Goal: Transaction & Acquisition: Purchase product/service

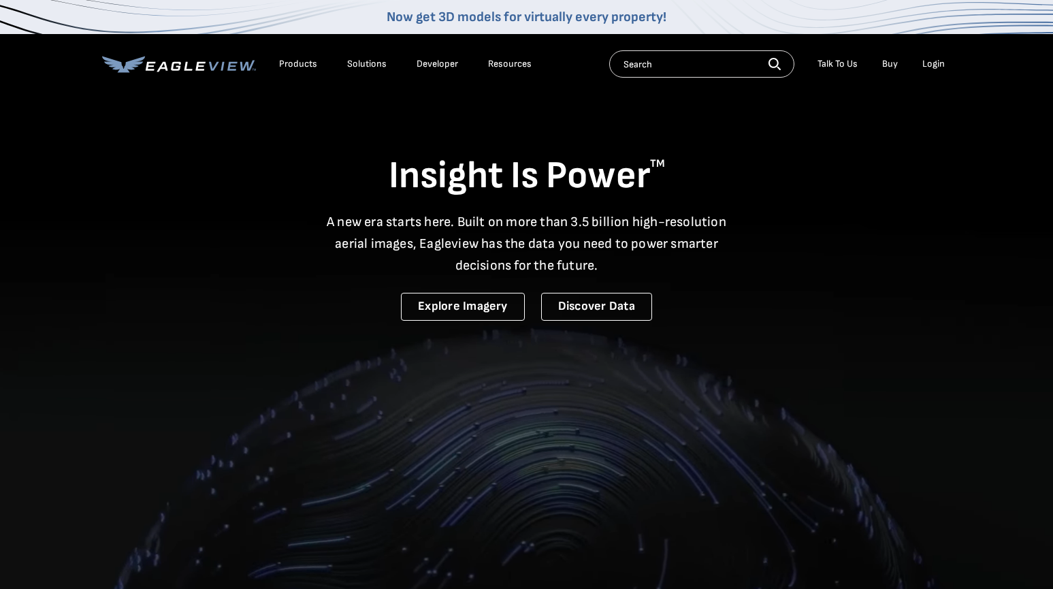
click at [934, 65] on div "Login" at bounding box center [933, 64] width 22 height 12
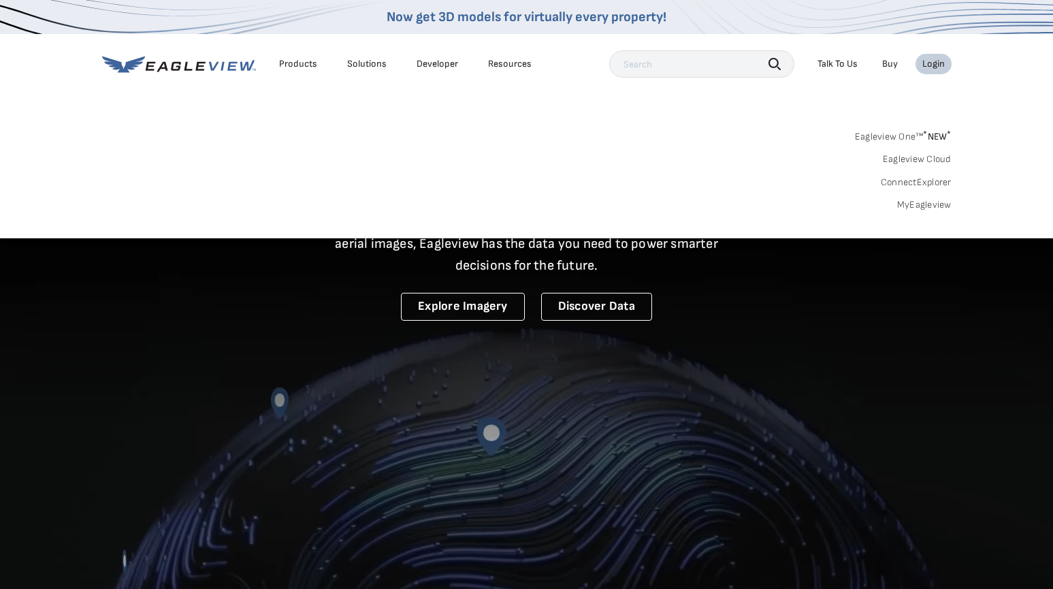
click at [914, 201] on link "MyEagleview" at bounding box center [924, 205] width 54 height 12
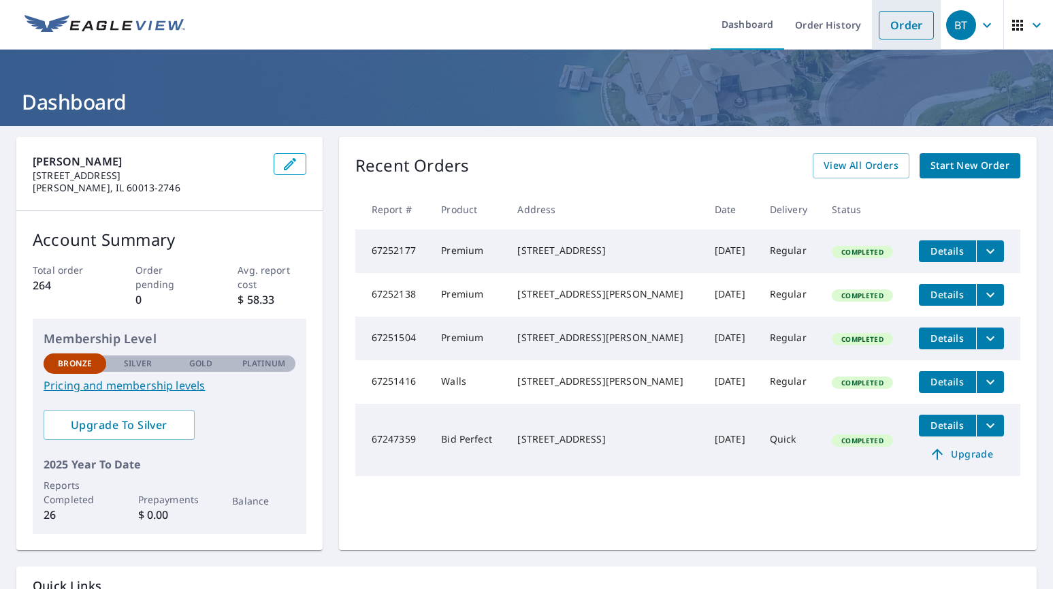
click at [896, 20] on link "Order" at bounding box center [906, 25] width 55 height 29
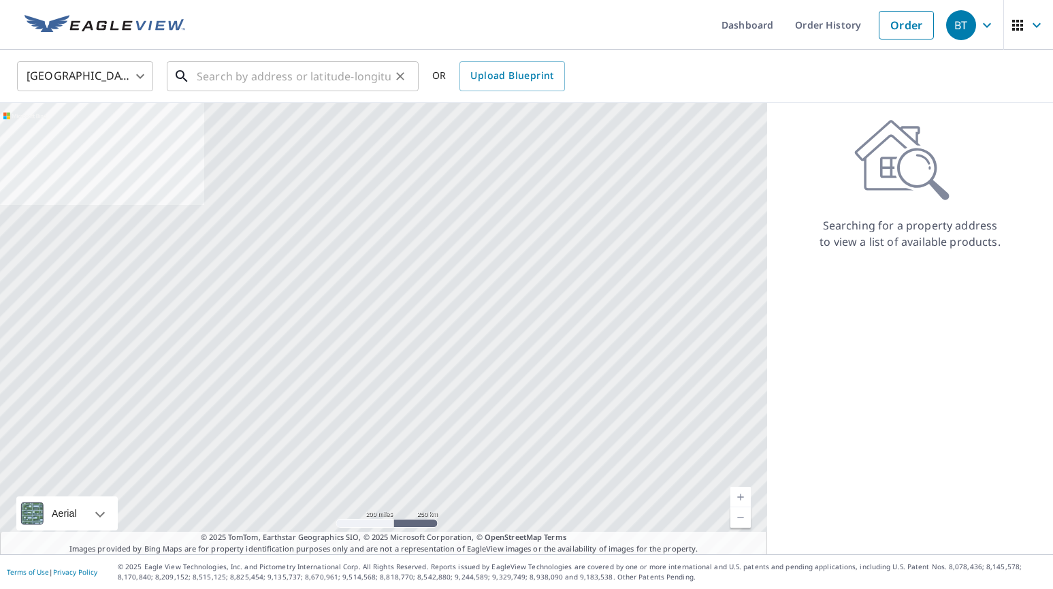
click at [235, 74] on input "text" at bounding box center [294, 76] width 194 height 38
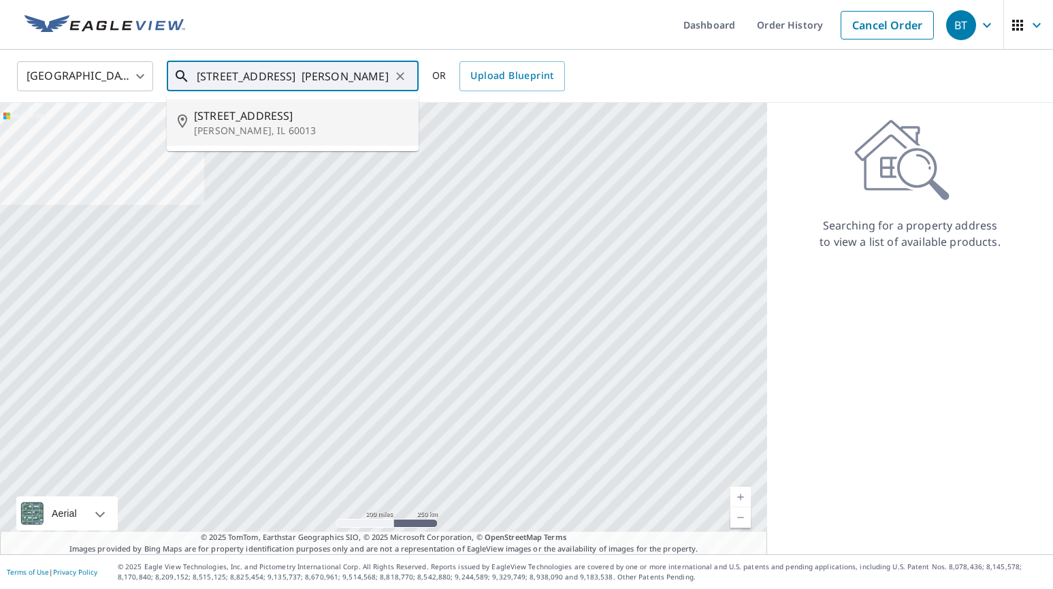
click at [213, 120] on span "[STREET_ADDRESS]" at bounding box center [301, 116] width 214 height 16
type input "[STREET_ADDRESS]"
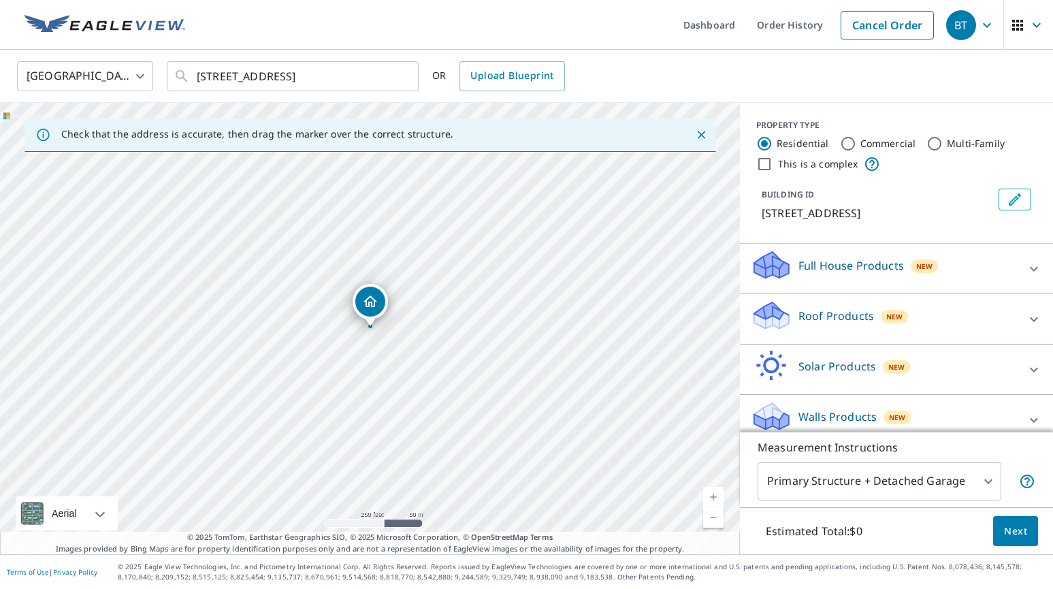
click at [710, 490] on link "Current Level 17, Zoom In" at bounding box center [713, 497] width 20 height 20
click at [710, 490] on link "Current Level 18, Zoom In" at bounding box center [713, 497] width 20 height 20
click at [710, 490] on link "Current Level 19, Zoom In" at bounding box center [713, 497] width 20 height 20
click at [710, 490] on link "Current Level 20, Zoom In Disabled" at bounding box center [713, 497] width 20 height 20
click at [762, 315] on icon at bounding box center [771, 310] width 35 height 17
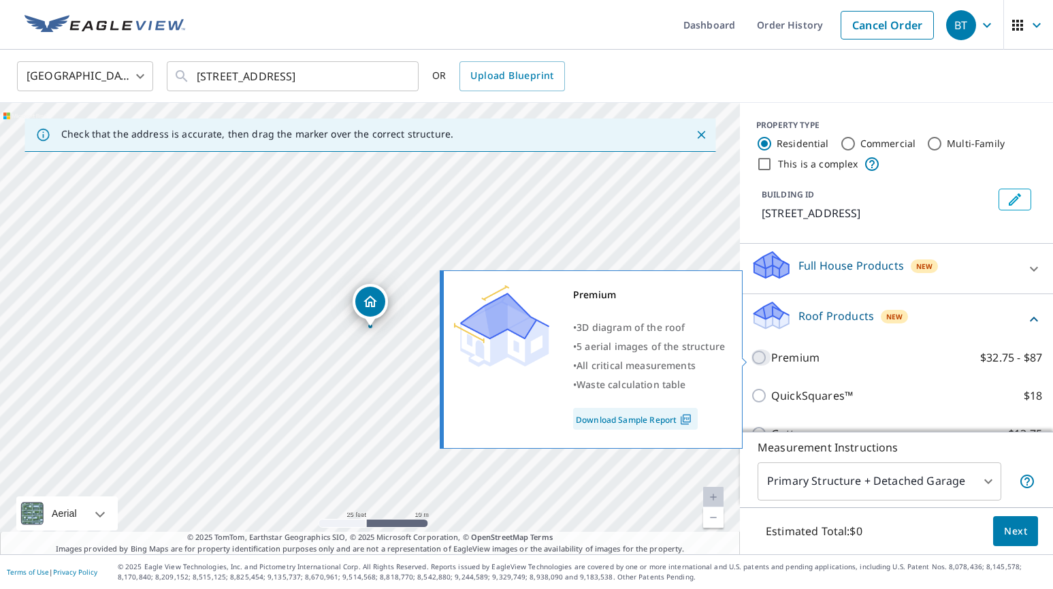
click at [757, 355] on input "Premium $32.75 - $87" at bounding box center [761, 357] width 20 height 16
checkbox input "true"
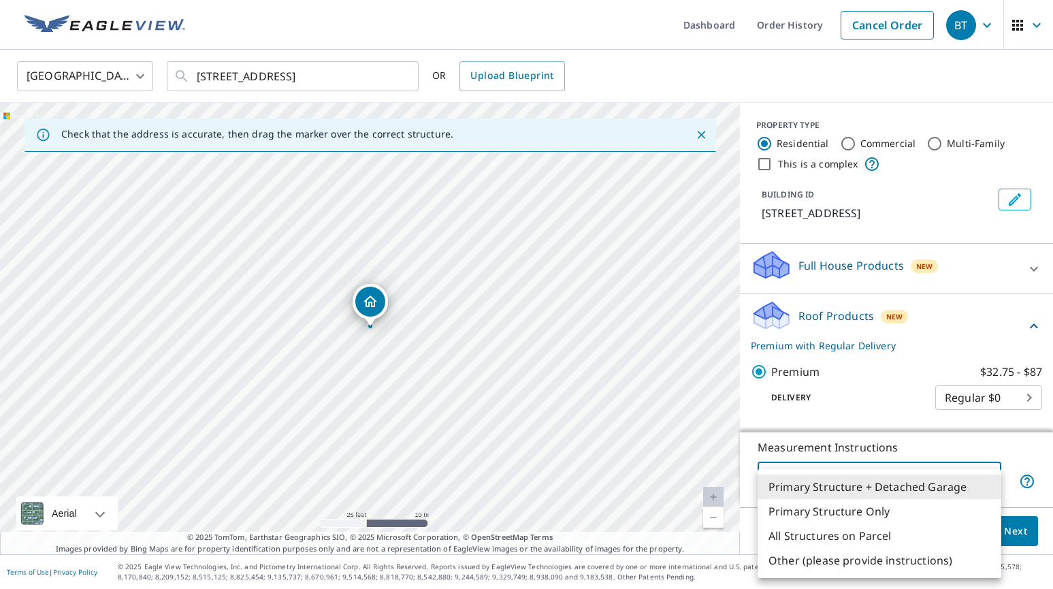
click at [986, 474] on body "BT BT Dashboard Order History Cancel Order BT [GEOGRAPHIC_DATA] US ​ [STREET_AD…" at bounding box center [526, 294] width 1053 height 589
click at [881, 505] on li "Primary Structure Only" at bounding box center [879, 511] width 244 height 24
type input "2"
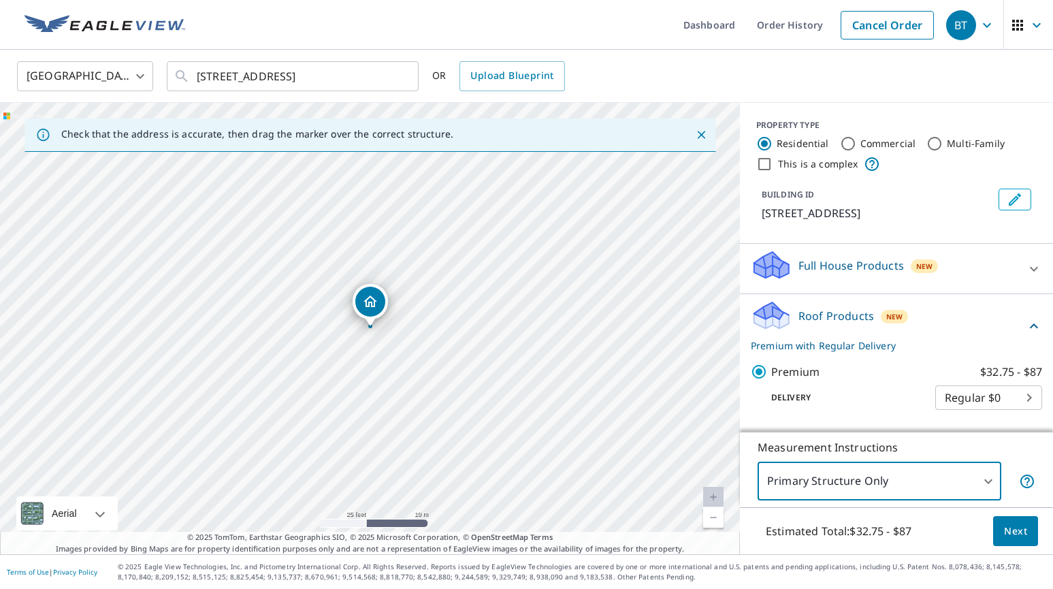
click at [1019, 523] on span "Next" at bounding box center [1015, 531] width 23 height 17
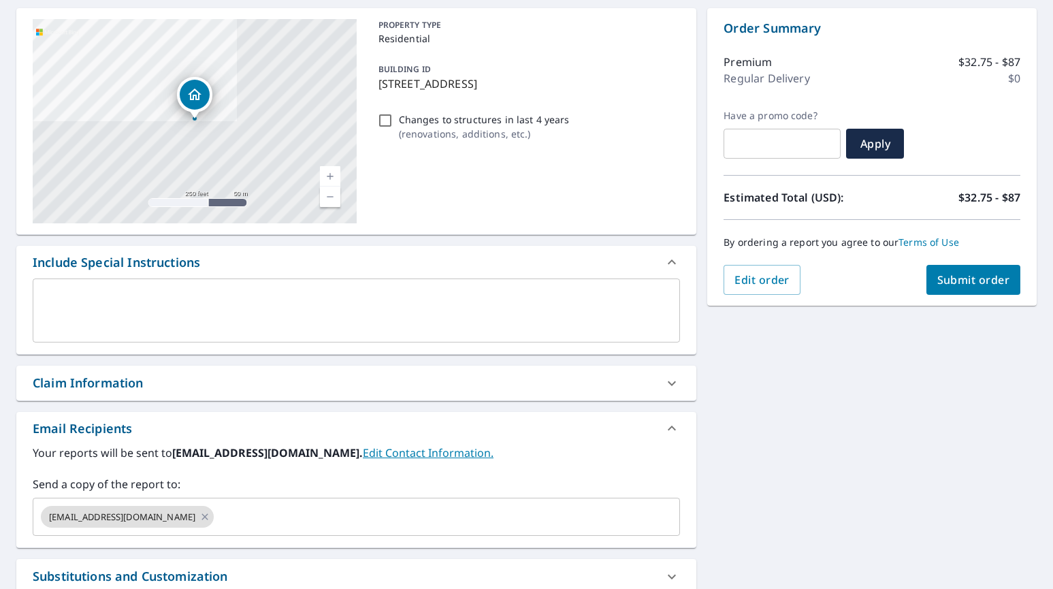
scroll to position [137, 0]
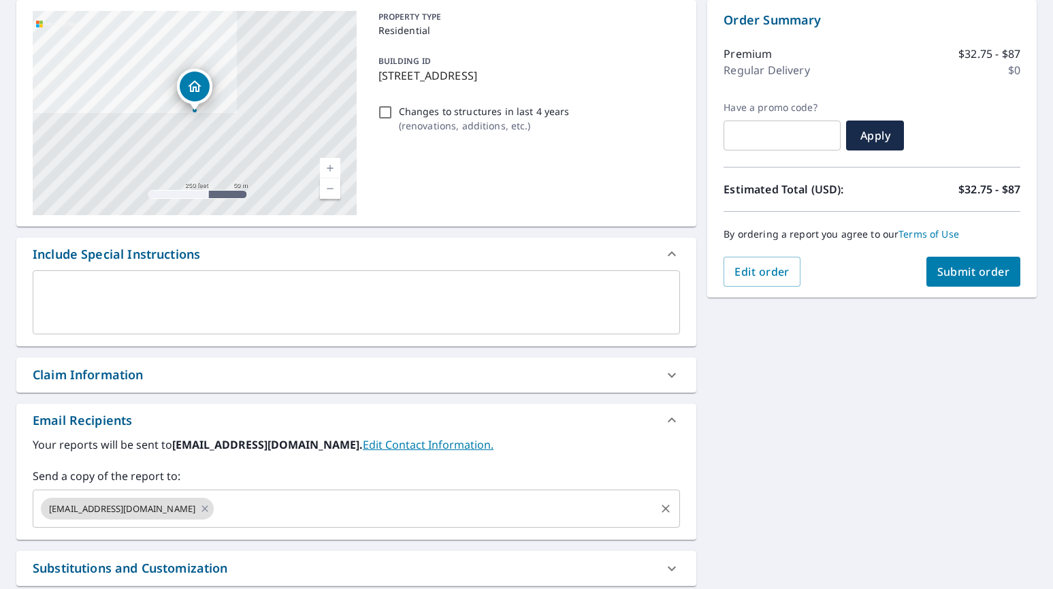
click at [216, 504] on input "text" at bounding box center [435, 508] width 438 height 26
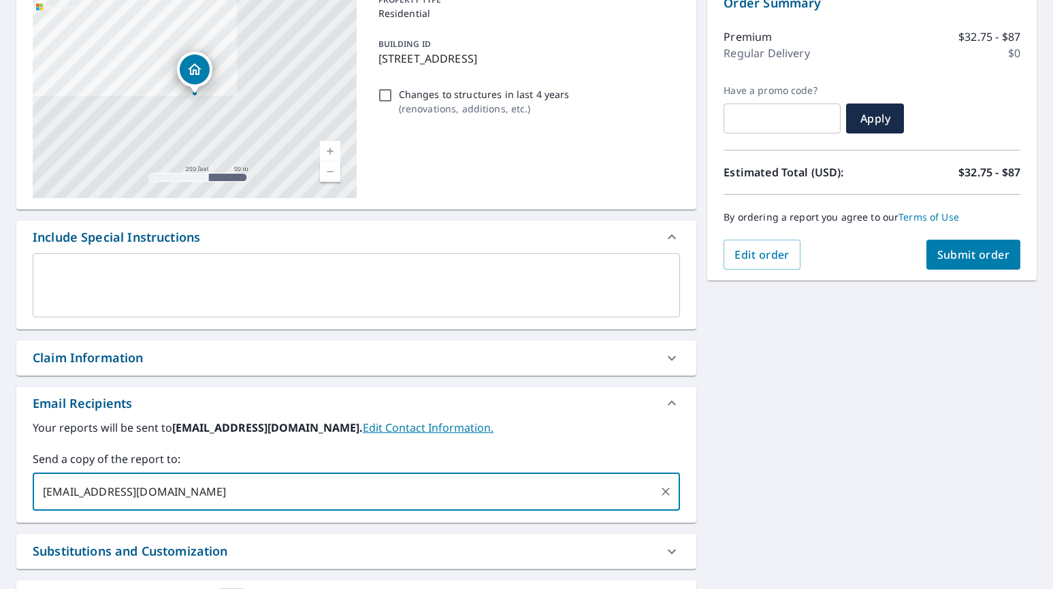
scroll to position [153, 0]
type input "[EMAIL_ADDRESS][DOMAIN_NAME]"
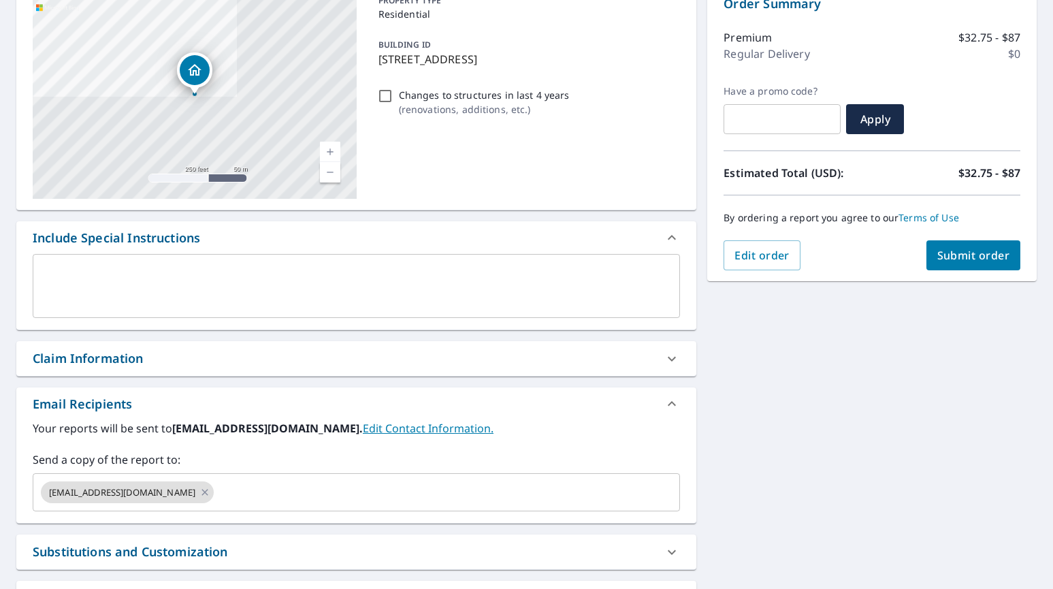
click at [805, 482] on div "[STREET_ADDRESS] Aerial Road A standard road map Aerial A detailed look from ab…" at bounding box center [526, 319] width 1053 height 692
click at [1004, 254] on span "Submit order" at bounding box center [973, 255] width 73 height 15
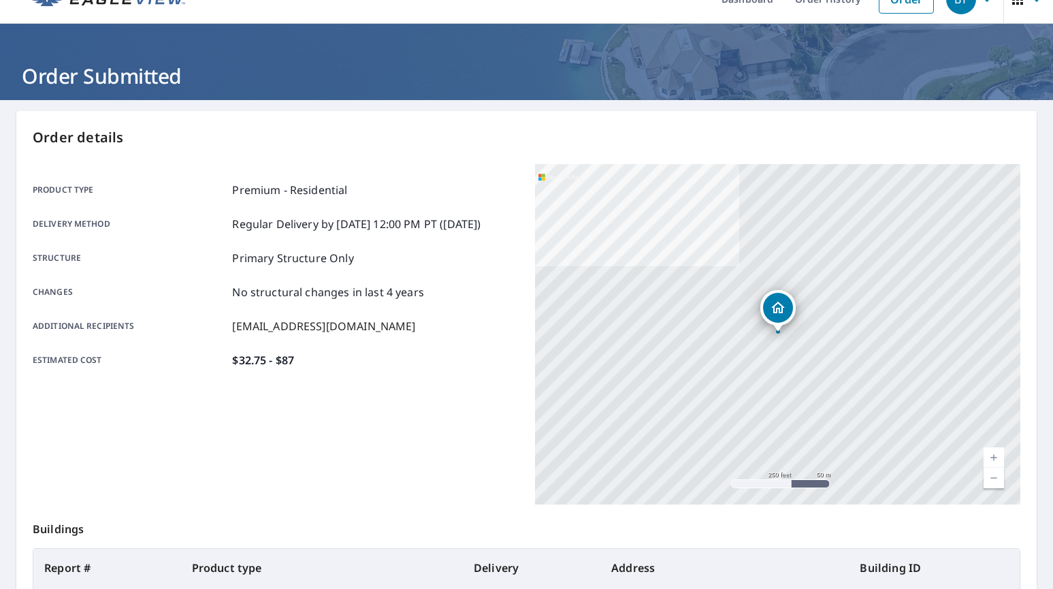
scroll to position [17, 0]
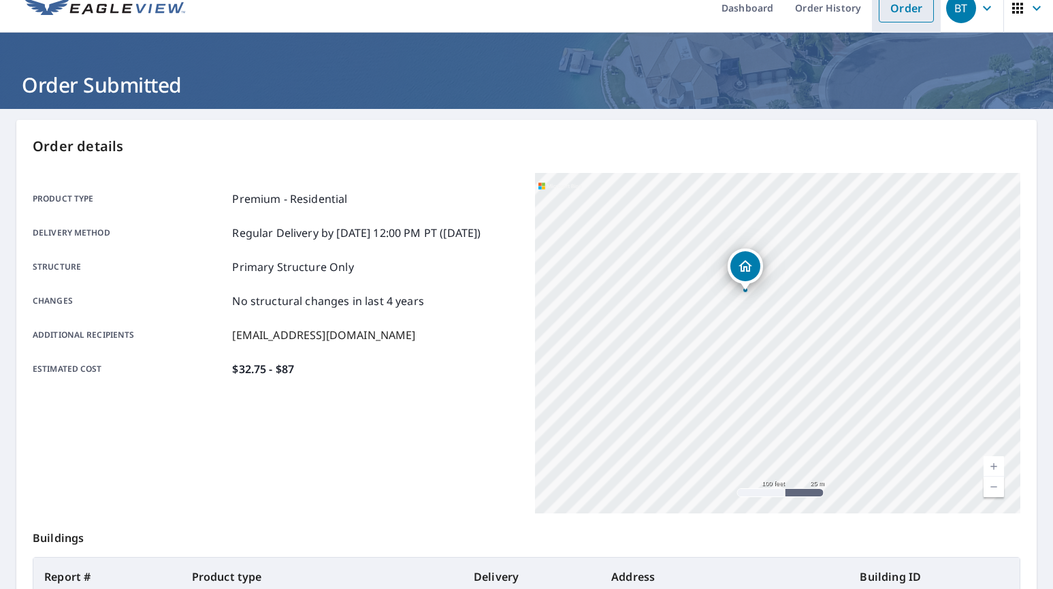
click at [915, 15] on link "Order" at bounding box center [906, 8] width 55 height 29
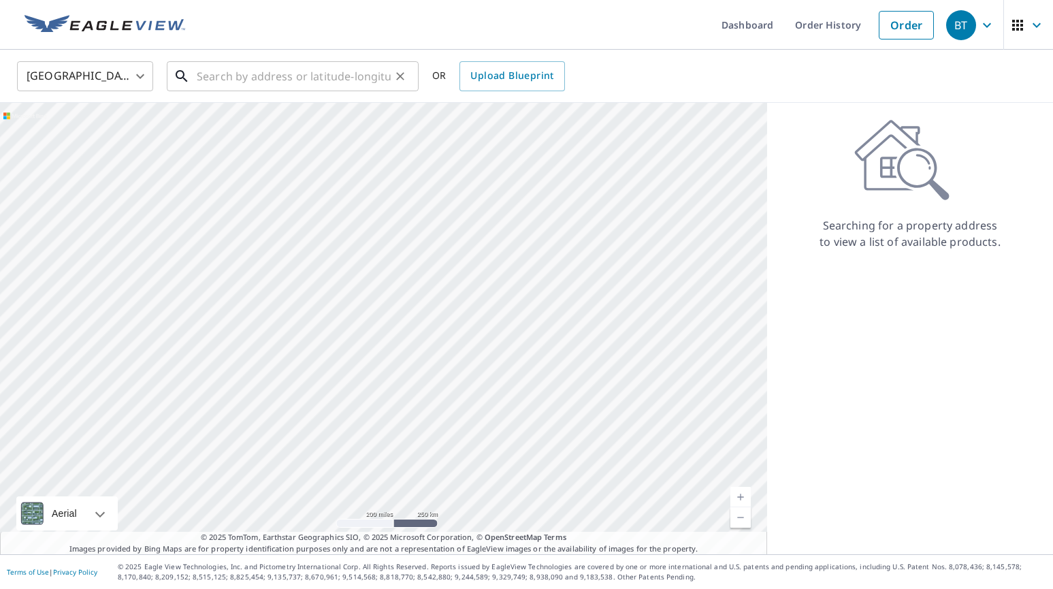
click at [214, 75] on input "text" at bounding box center [294, 76] width 194 height 38
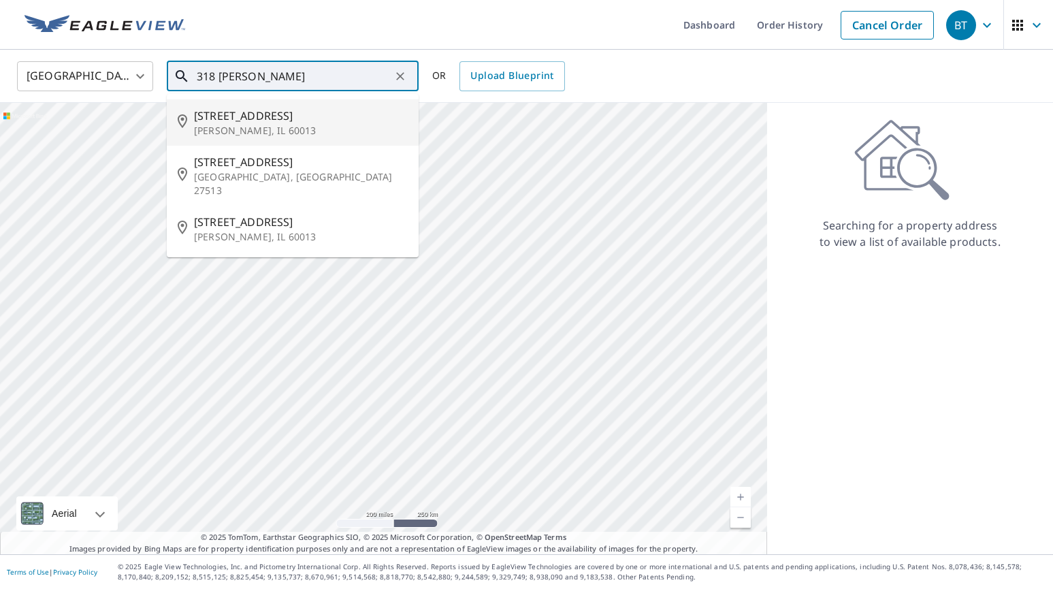
click at [216, 115] on span "[STREET_ADDRESS]" at bounding box center [301, 116] width 214 height 16
type input "[STREET_ADDRESS]"
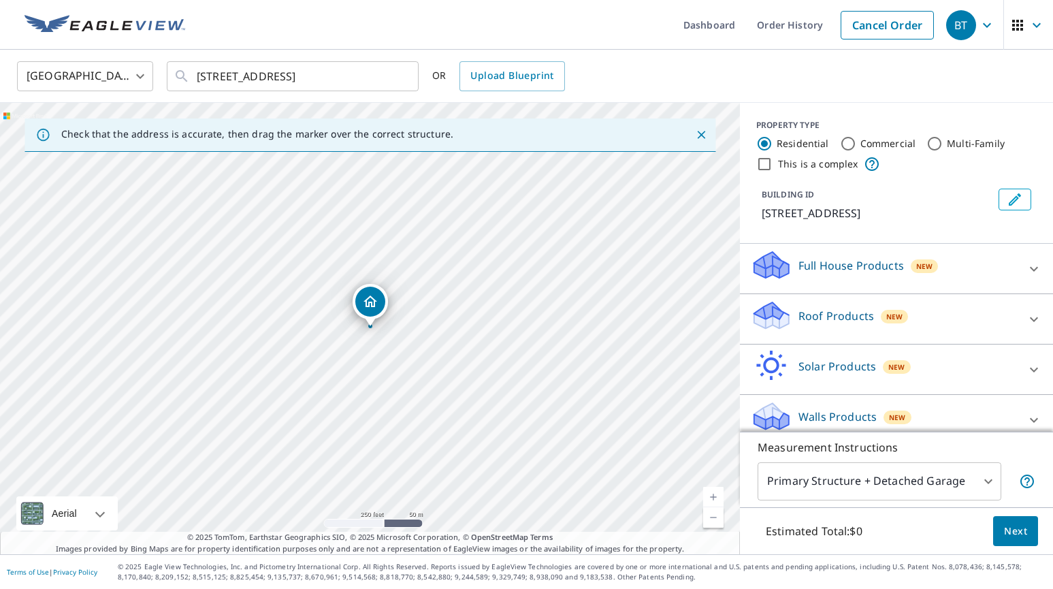
click at [711, 492] on link "Current Level 17, Zoom In" at bounding box center [713, 497] width 20 height 20
click at [711, 492] on link "Current Level 18, Zoom In" at bounding box center [713, 497] width 20 height 20
click at [711, 492] on link "Current Level 19, Zoom In" at bounding box center [713, 497] width 20 height 20
click at [711, 492] on link "Current Level 20, Zoom In Disabled" at bounding box center [713, 497] width 20 height 20
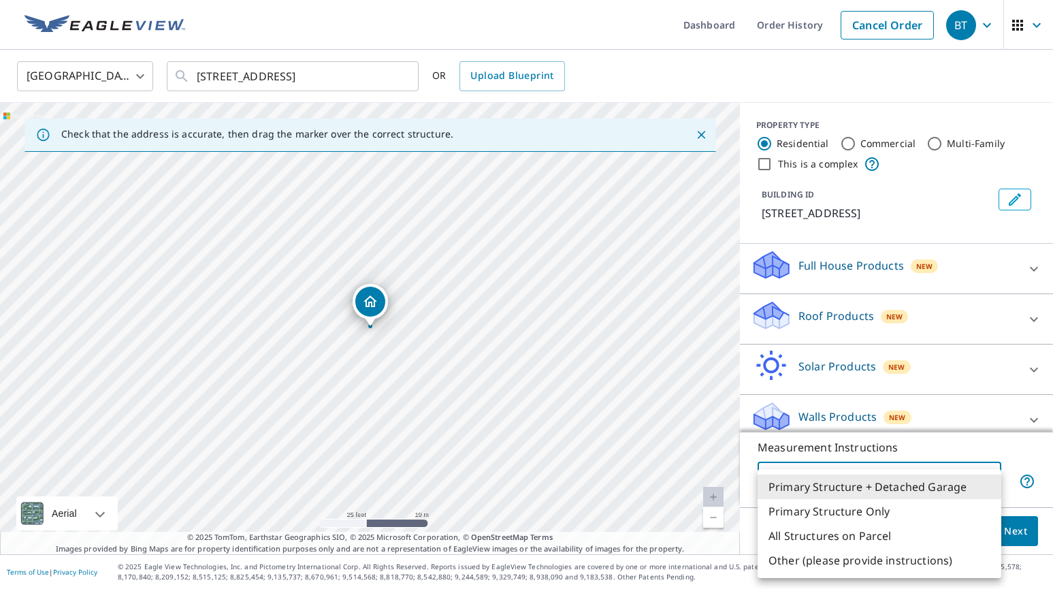
click at [986, 478] on body "BT BT Dashboard Order History Cancel Order BT [GEOGRAPHIC_DATA] [GEOGRAPHIC_DAT…" at bounding box center [526, 294] width 1053 height 589
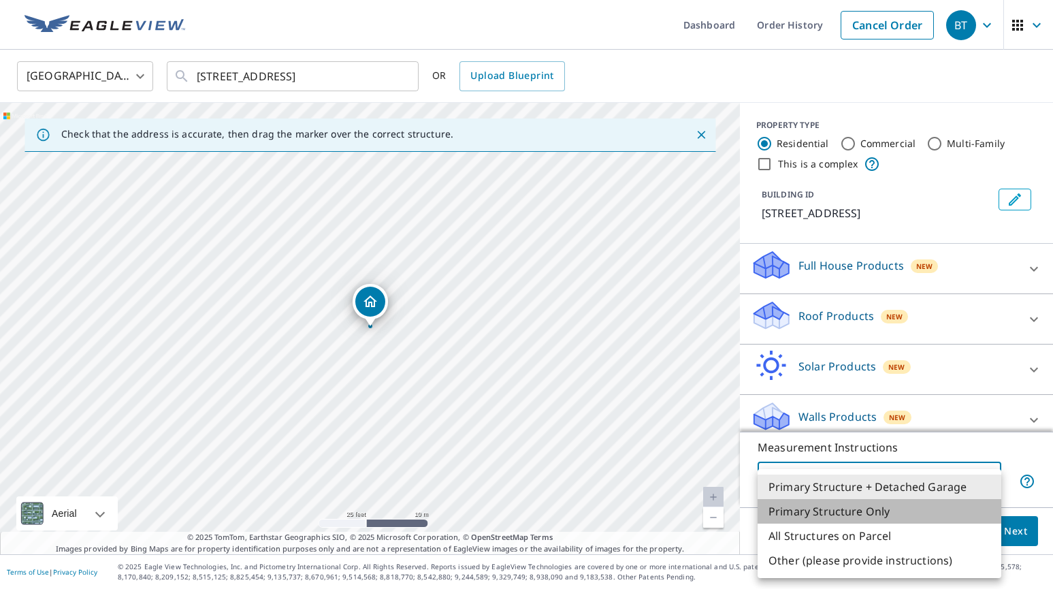
click at [948, 500] on li "Primary Structure Only" at bounding box center [879, 511] width 244 height 24
type input "2"
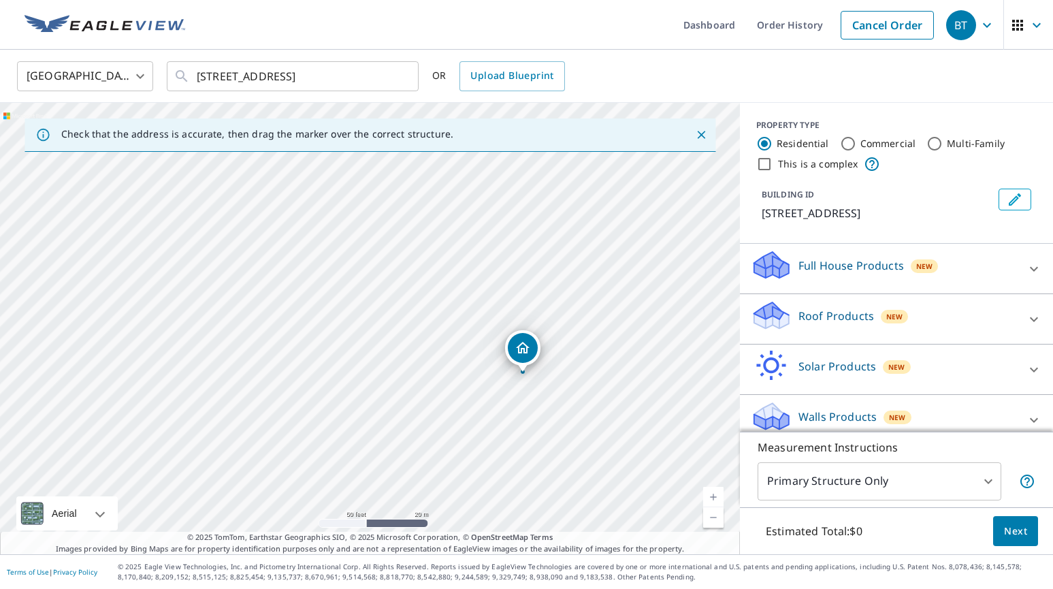
click at [712, 488] on link "Current Level 19, Zoom In" at bounding box center [713, 497] width 20 height 20
drag, startPoint x: 542, startPoint y: 357, endPoint x: 344, endPoint y: 237, distance: 232.4
click at [344, 237] on div "[STREET_ADDRESS]" at bounding box center [370, 328] width 740 height 451
click at [1012, 523] on span "Next" at bounding box center [1015, 531] width 23 height 17
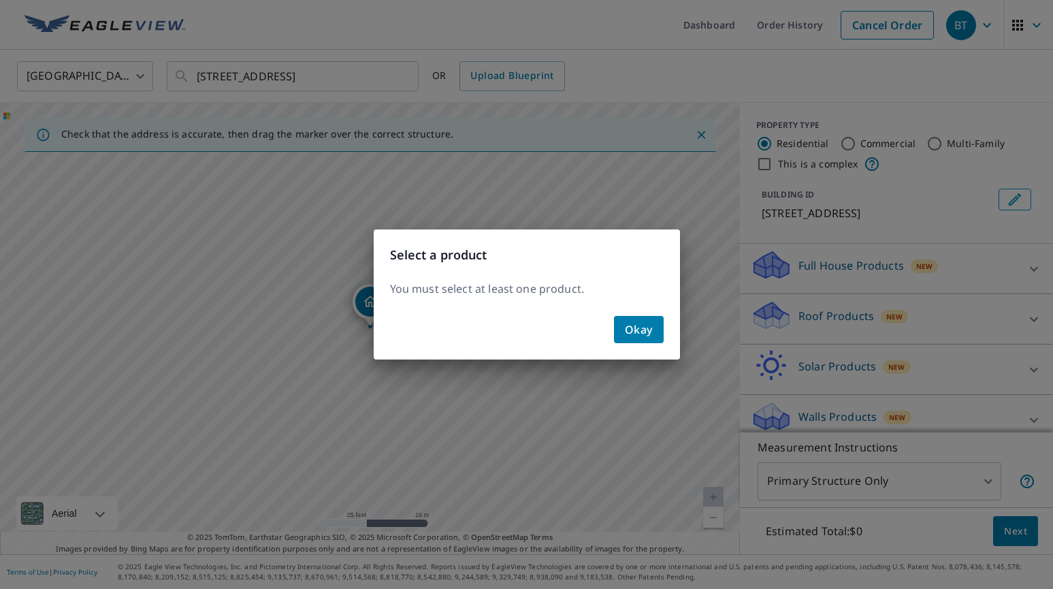
click at [641, 328] on span "Okay" at bounding box center [639, 329] width 28 height 19
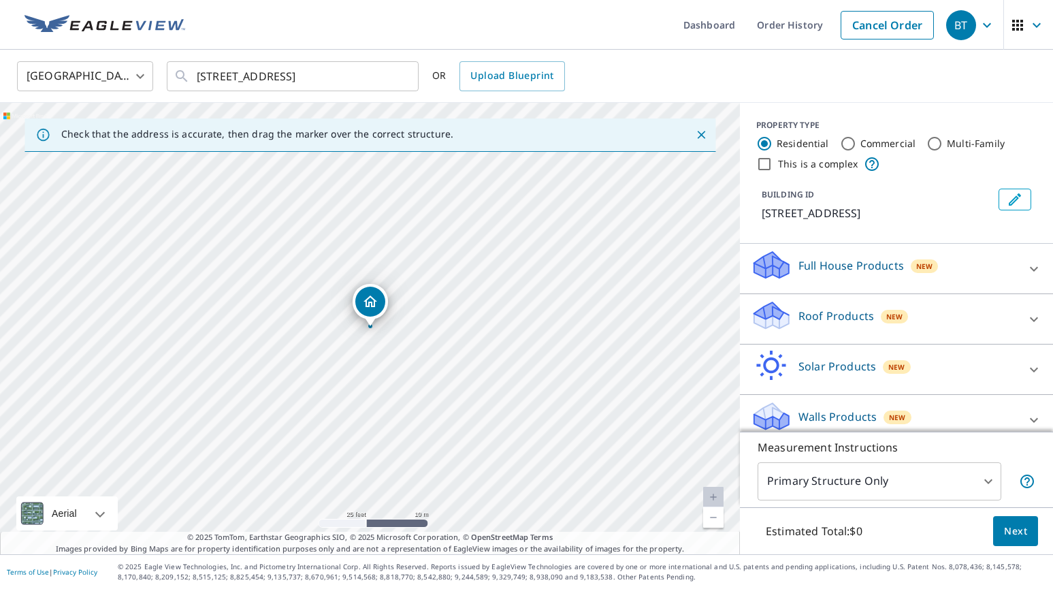
click at [766, 315] on icon at bounding box center [769, 310] width 30 height 17
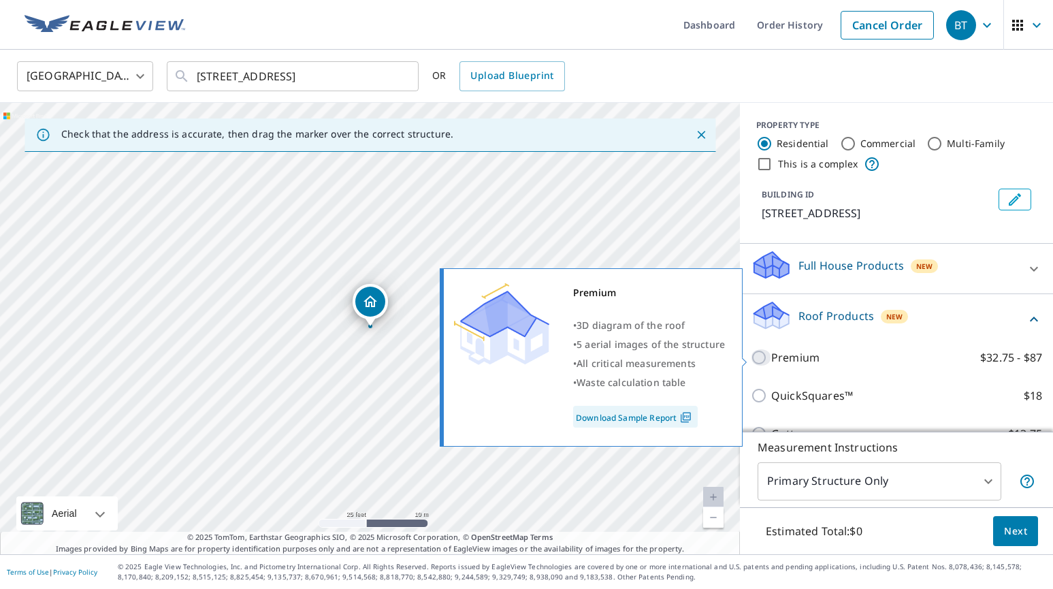
click at [759, 354] on input "Premium $32.75 - $87" at bounding box center [761, 357] width 20 height 16
checkbox input "true"
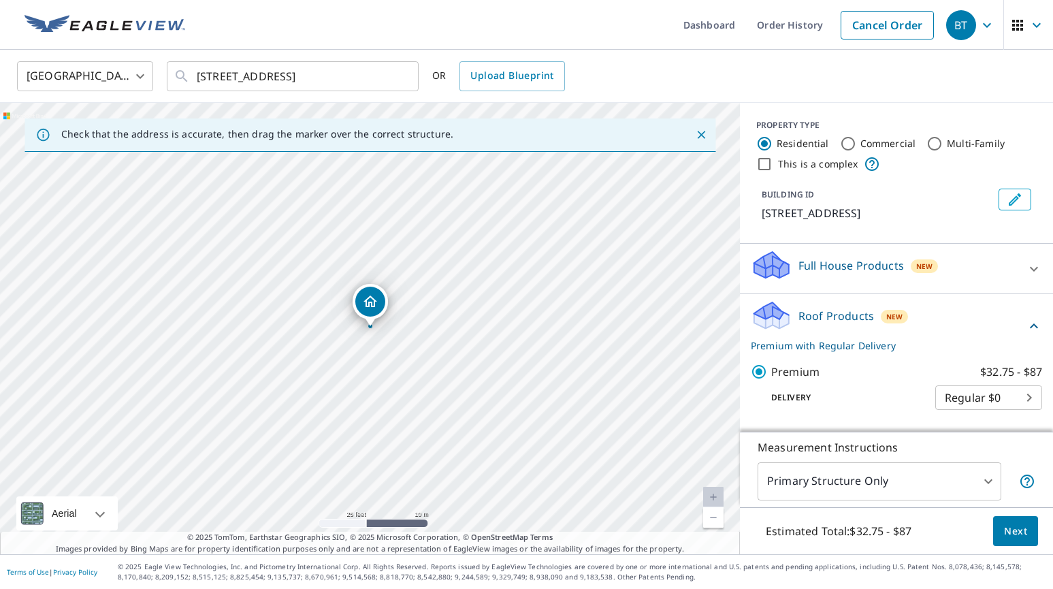
click at [1023, 529] on span "Next" at bounding box center [1015, 531] width 23 height 17
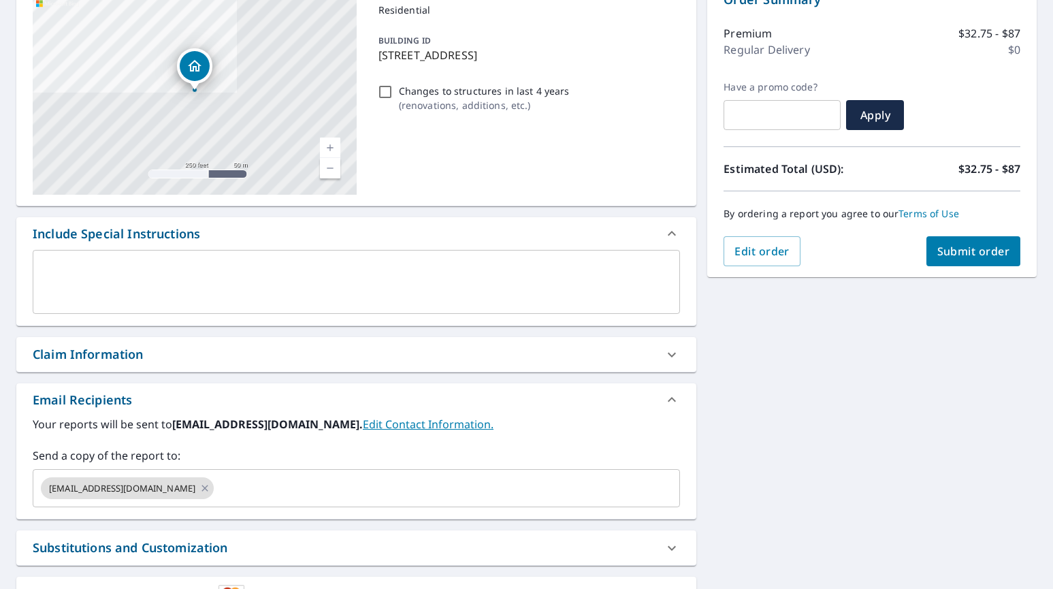
scroll to position [166, 0]
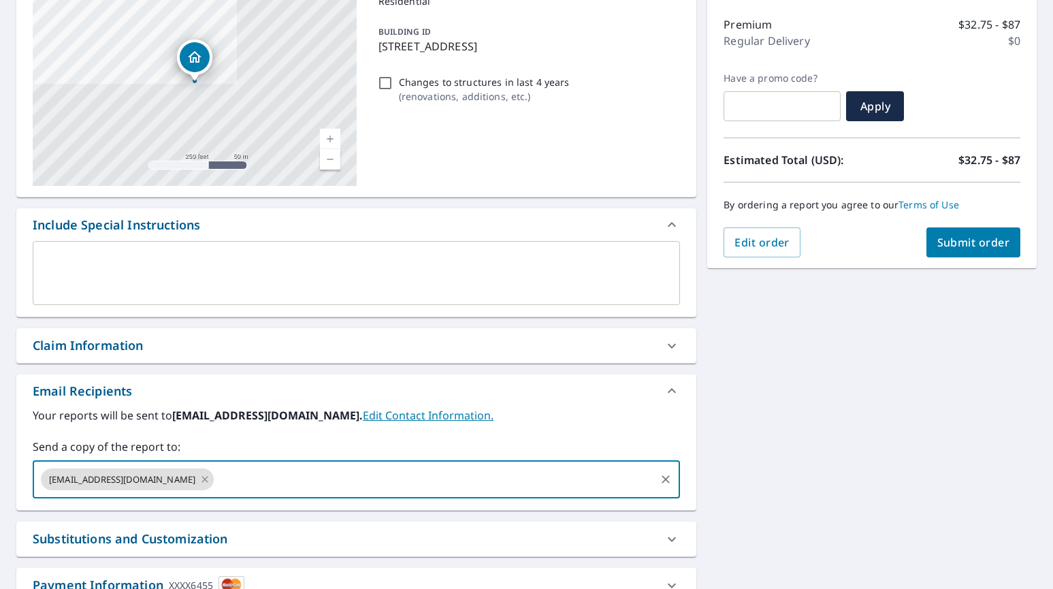
click at [216, 478] on input "text" at bounding box center [435, 479] width 438 height 26
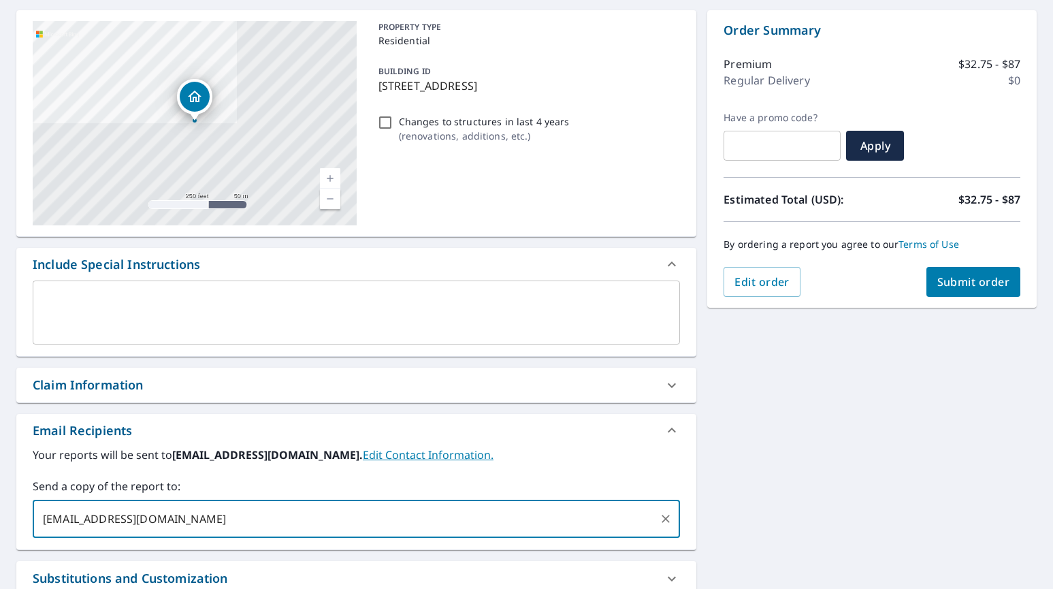
scroll to position [128, 0]
type input "[EMAIL_ADDRESS][DOMAIN_NAME]"
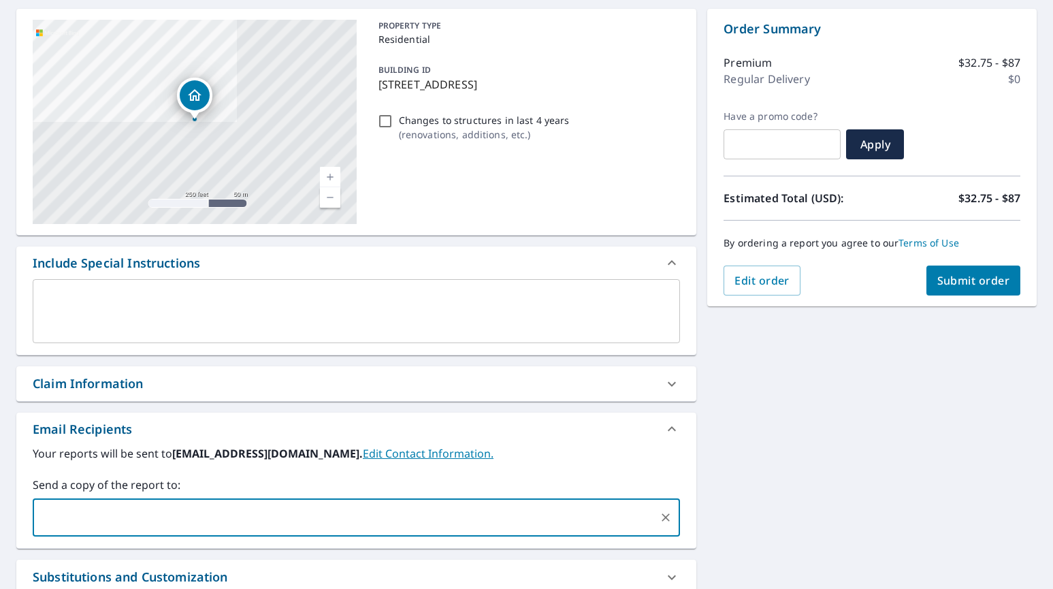
click at [961, 278] on span "Submit order" at bounding box center [973, 280] width 73 height 15
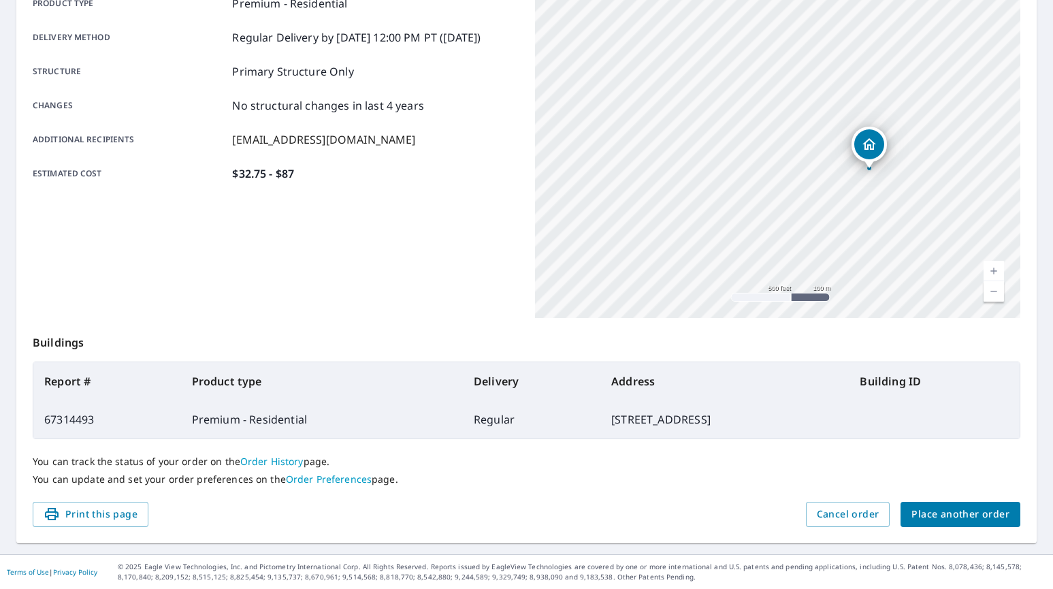
scroll to position [212, 0]
click at [968, 513] on span "Place another order" at bounding box center [960, 514] width 98 height 17
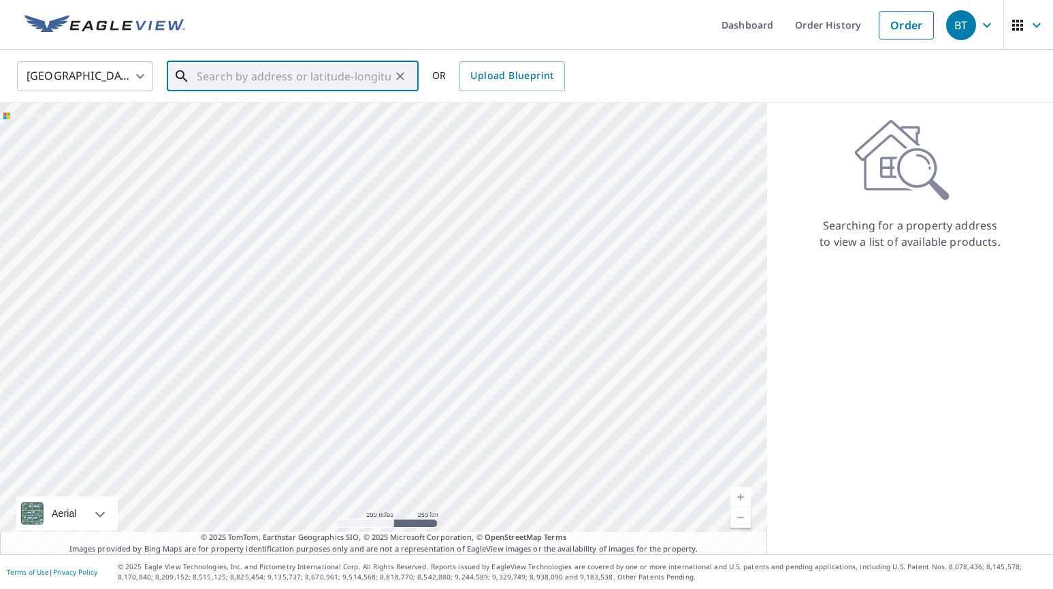
click at [298, 82] on input "text" at bounding box center [294, 76] width 194 height 38
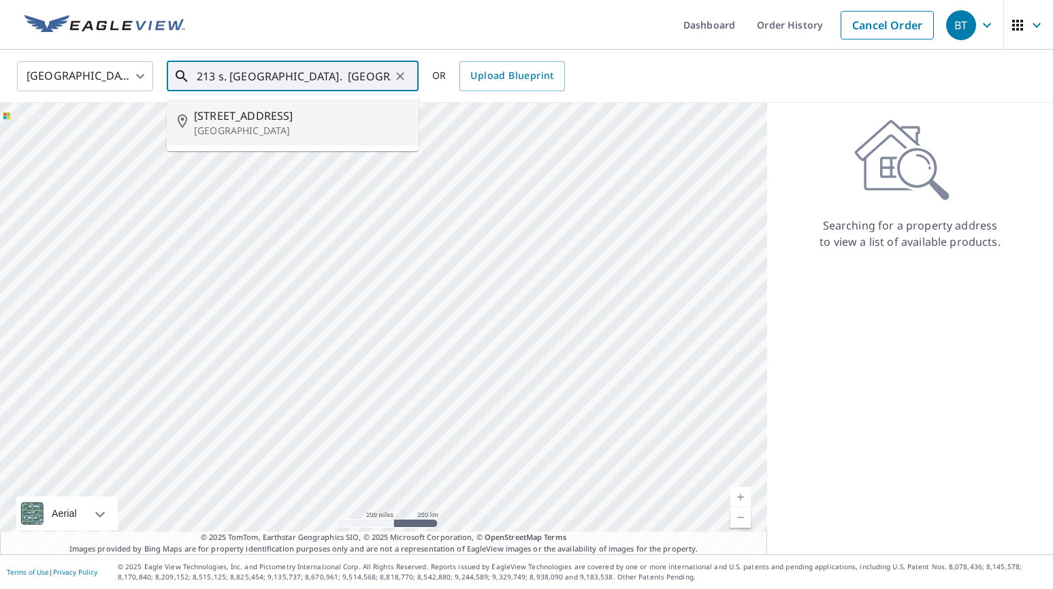
click at [286, 110] on span "[STREET_ADDRESS]" at bounding box center [301, 116] width 214 height 16
type input "[STREET_ADDRESS][PERSON_NAME]"
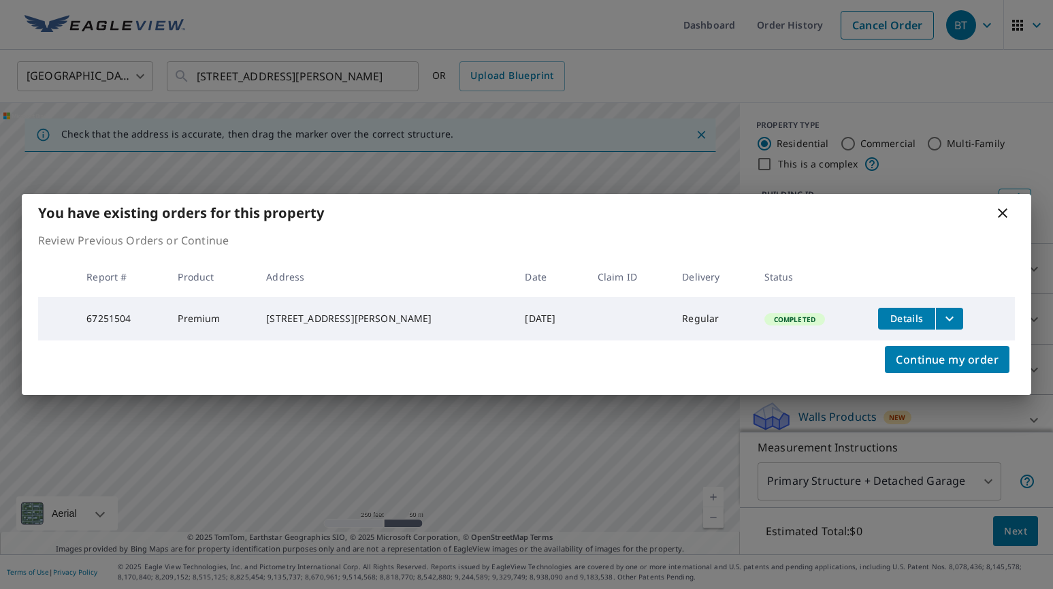
click at [1002, 206] on icon at bounding box center [1002, 213] width 16 height 16
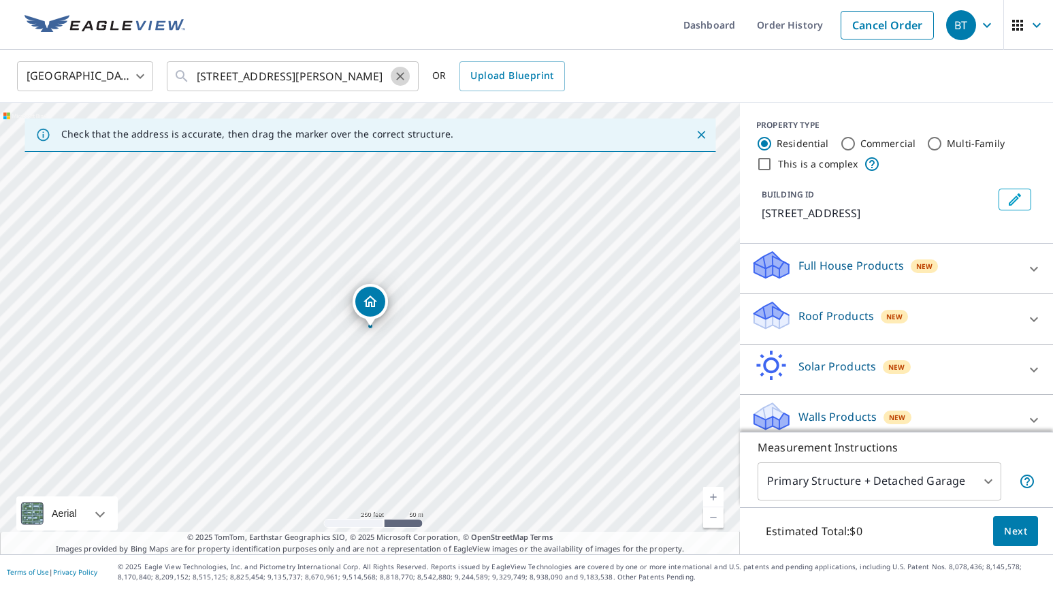
click at [401, 76] on icon "Clear" at bounding box center [400, 76] width 14 height 14
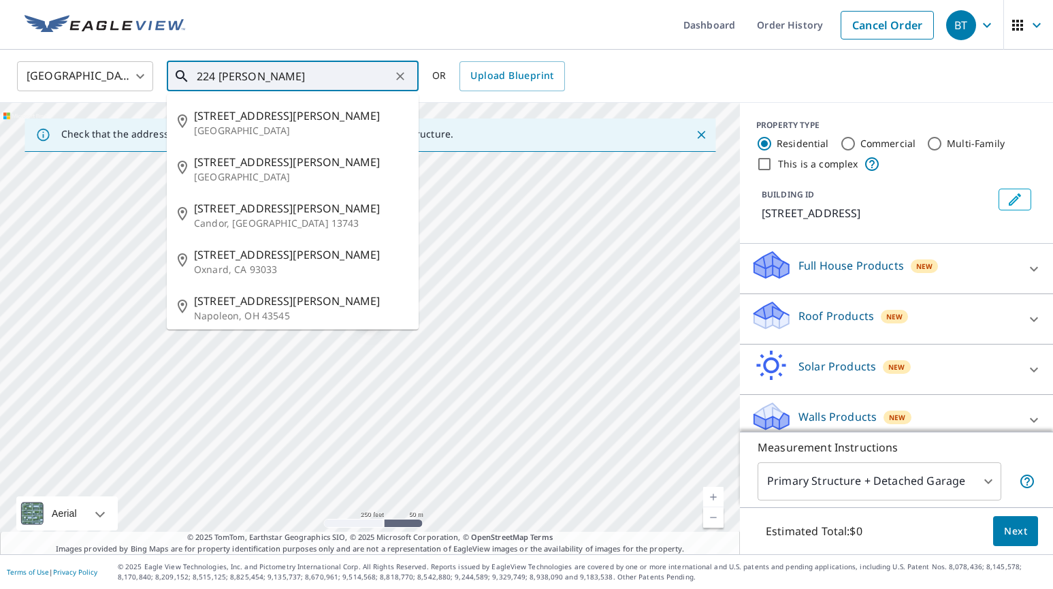
type input "224 [PERSON_NAME]"
click at [401, 76] on icon "Clear" at bounding box center [400, 76] width 14 height 14
type input "s"
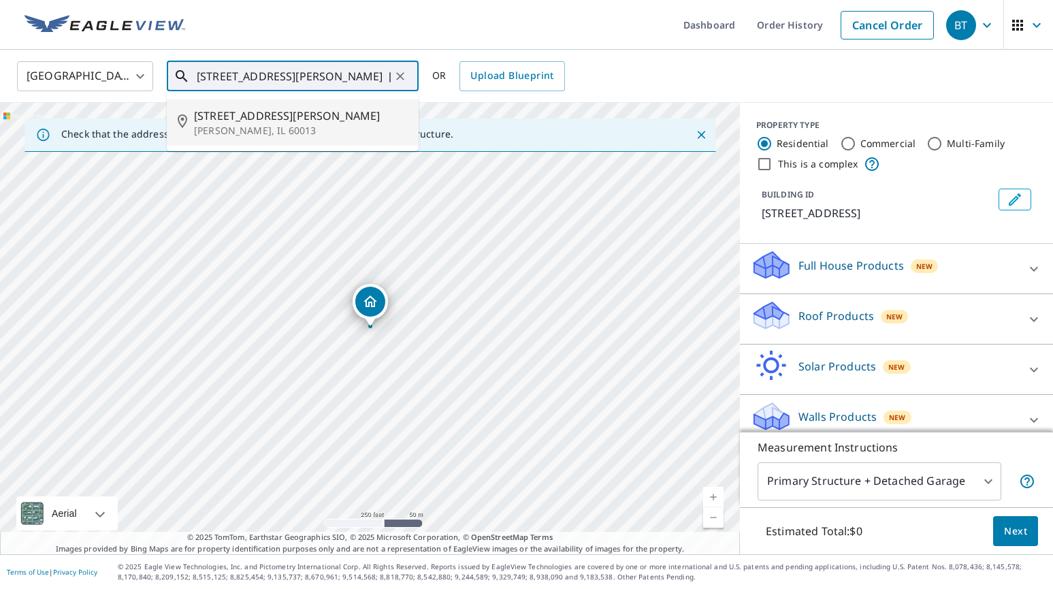
click at [340, 120] on span "[STREET_ADDRESS][PERSON_NAME]" at bounding box center [301, 116] width 214 height 16
type input "[STREET_ADDRESS][PERSON_NAME]"
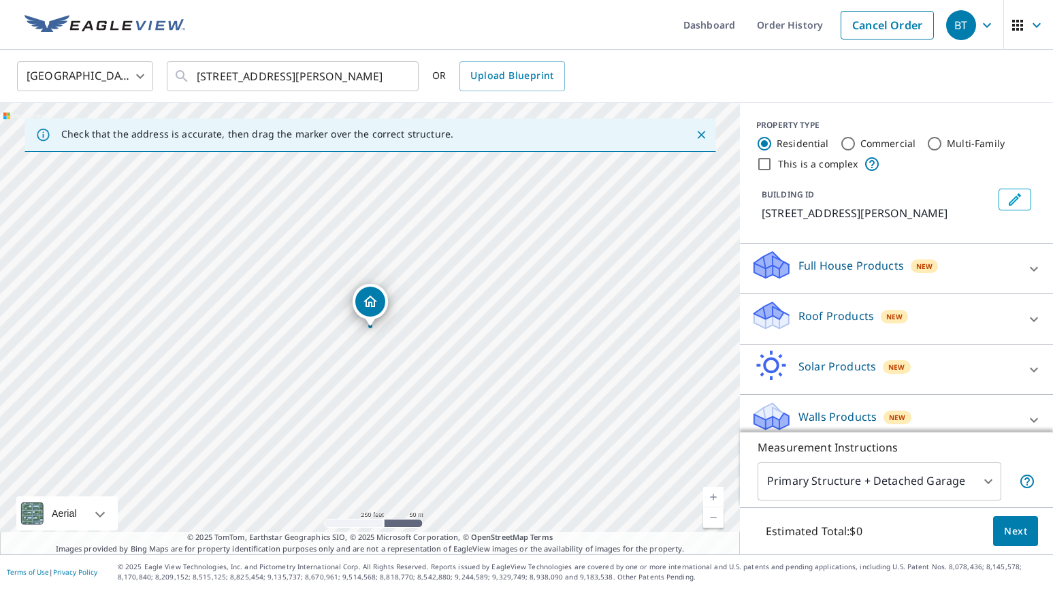
click at [713, 493] on link "Current Level 17, Zoom In" at bounding box center [713, 497] width 20 height 20
click at [713, 493] on link "Current Level 18, Zoom In" at bounding box center [713, 497] width 20 height 20
click at [713, 493] on link "Current Level 19, Zoom In" at bounding box center [713, 497] width 20 height 20
click at [713, 493] on link "Current Level 20, Zoom In Disabled" at bounding box center [713, 497] width 20 height 20
click at [709, 491] on link "Current Level 19, Zoom In" at bounding box center [713, 497] width 20 height 20
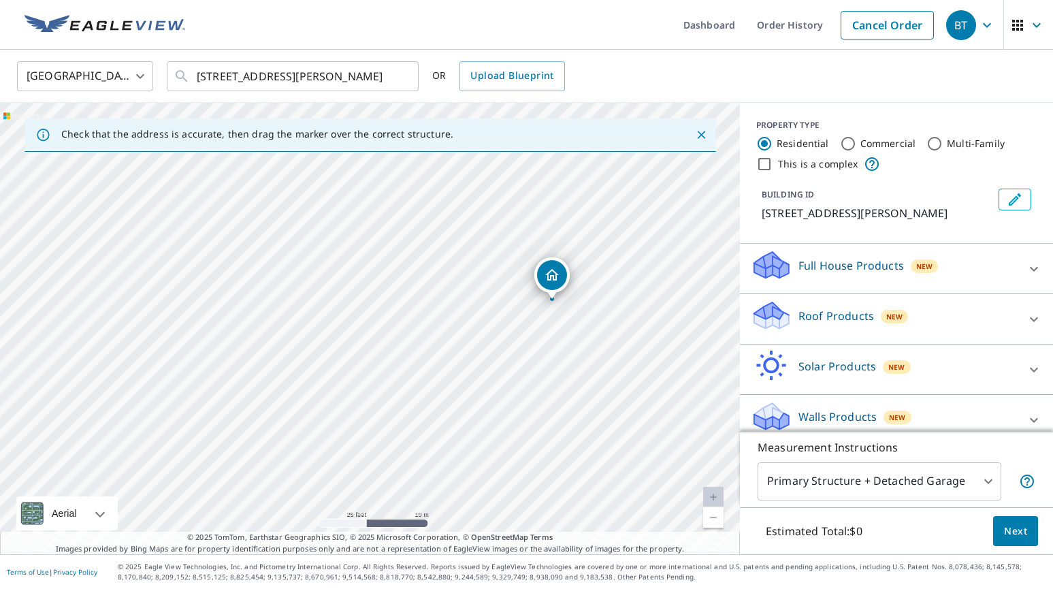
click at [709, 491] on link "Current Level 20, Zoom In Disabled" at bounding box center [713, 497] width 20 height 20
drag, startPoint x: 553, startPoint y: 272, endPoint x: 526, endPoint y: 271, distance: 27.2
click at [784, 316] on icon at bounding box center [771, 320] width 35 height 16
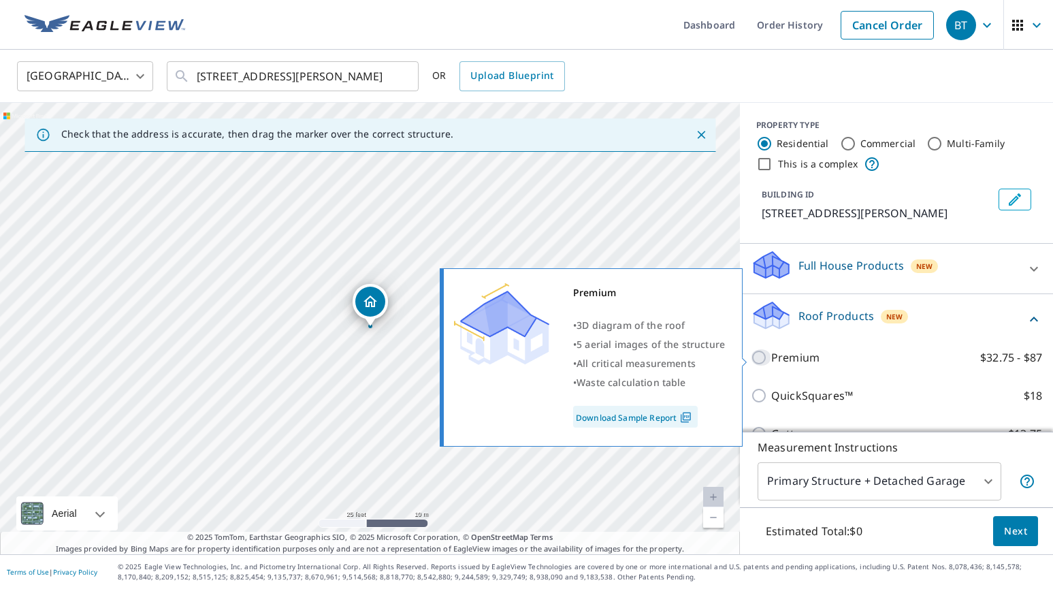
click at [762, 357] on input "Premium $32.75 - $87" at bounding box center [761, 357] width 20 height 16
checkbox input "true"
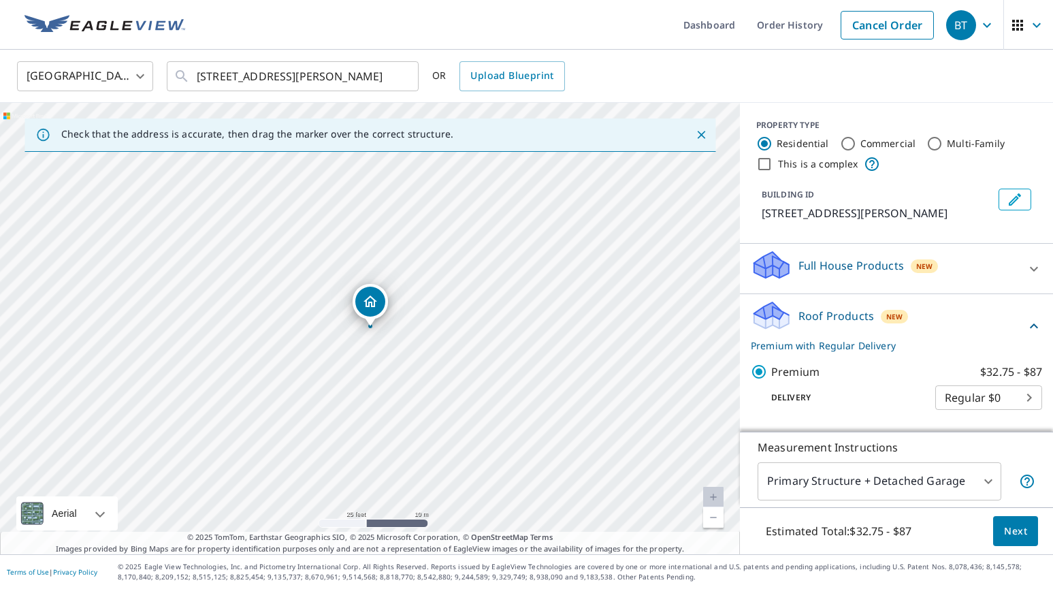
click at [985, 476] on body "BT BT Dashboard Order History Cancel Order BT [GEOGRAPHIC_DATA] [GEOGRAPHIC_DAT…" at bounding box center [526, 294] width 1053 height 589
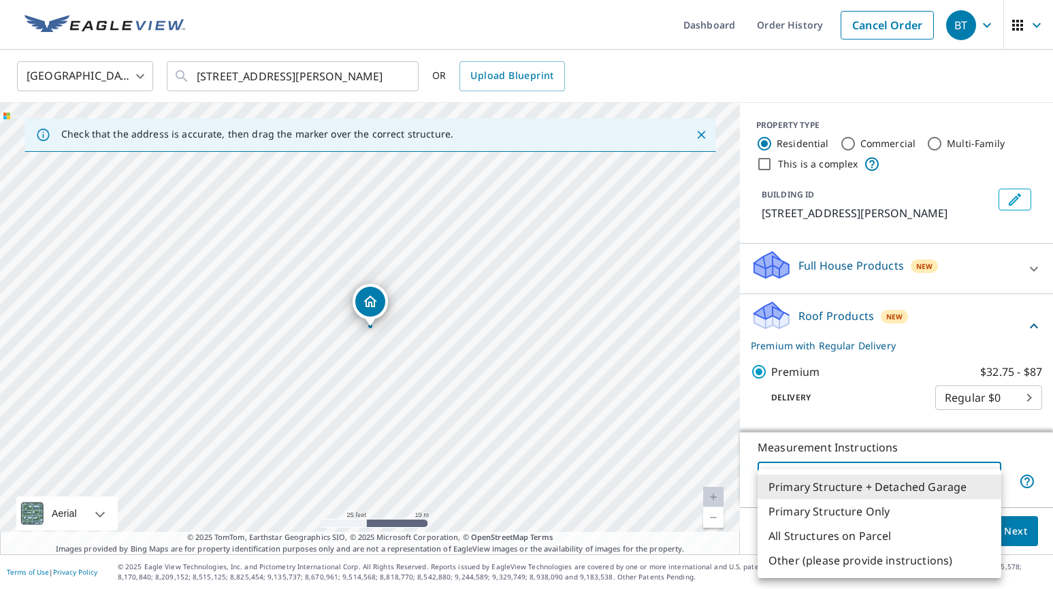
click at [915, 503] on li "Primary Structure Only" at bounding box center [879, 511] width 244 height 24
type input "2"
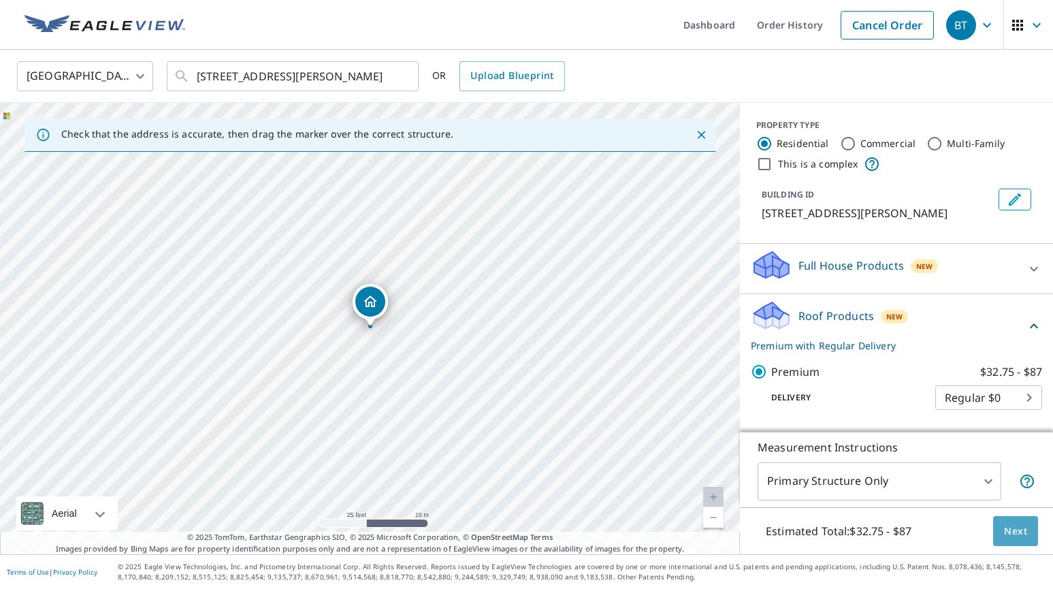
click at [1022, 536] on span "Next" at bounding box center [1015, 531] width 23 height 17
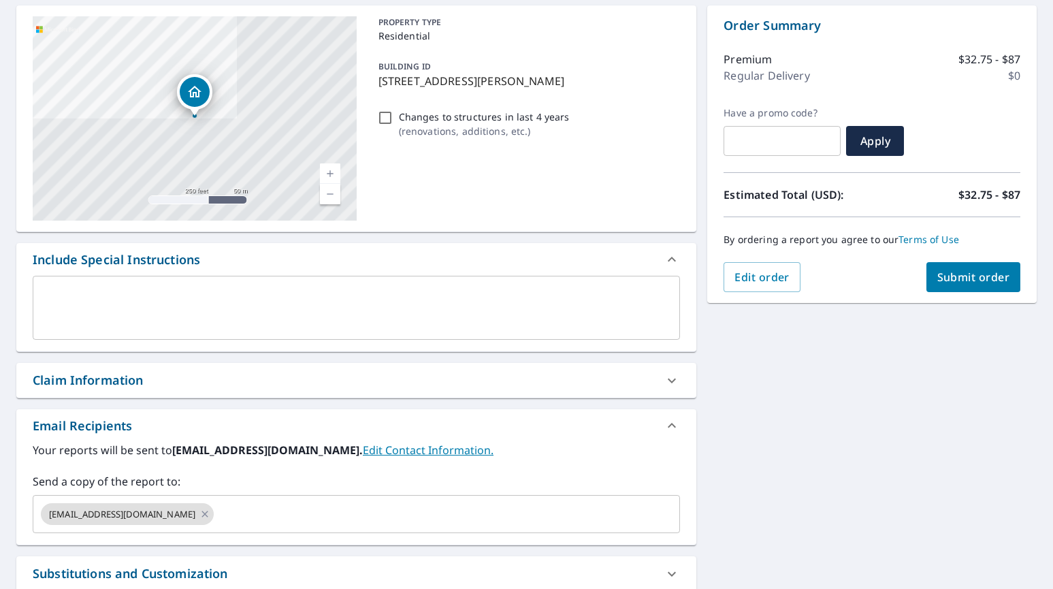
scroll to position [135, 0]
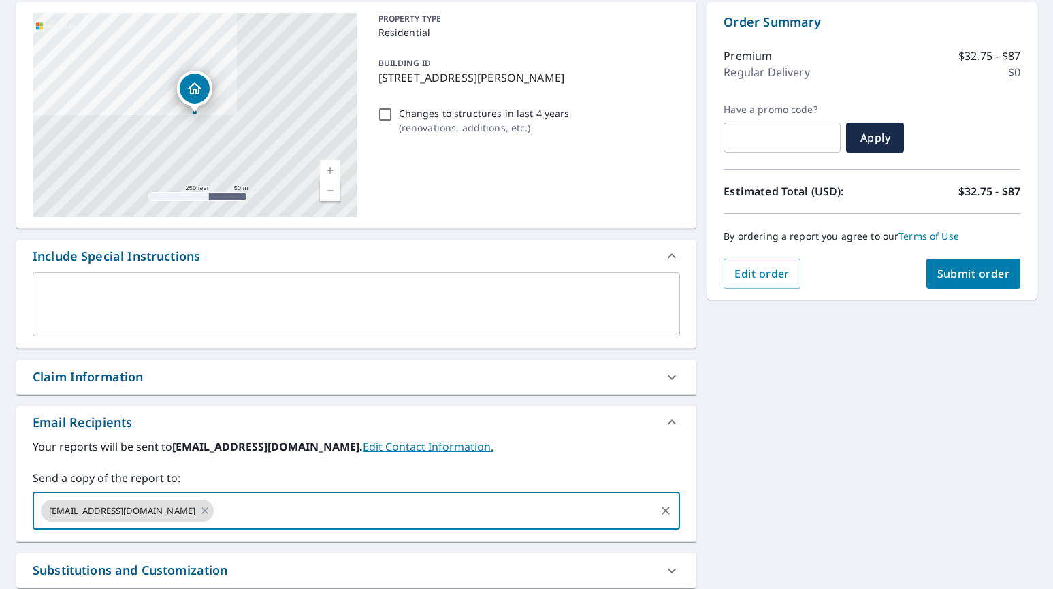
click at [216, 510] on input "text" at bounding box center [435, 510] width 438 height 26
type input "[EMAIL_ADDRESS][DOMAIN_NAME]"
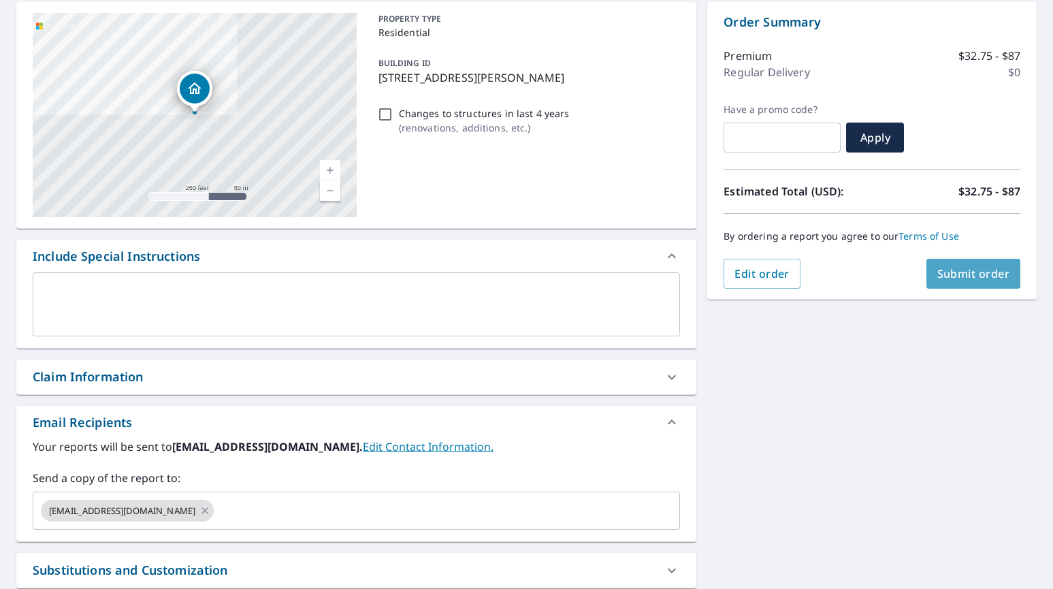
click at [998, 270] on span "Submit order" at bounding box center [973, 273] width 73 height 15
